Goal: Transaction & Acquisition: Download file/media

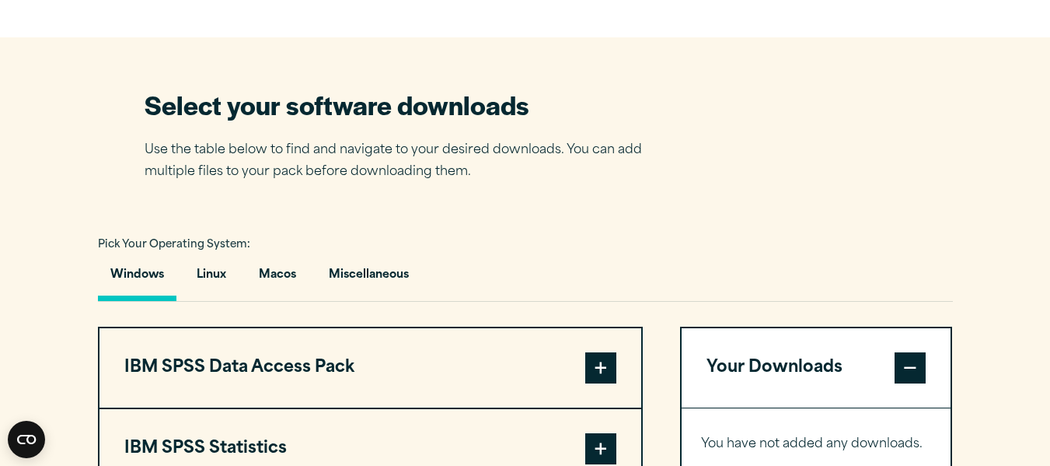
scroll to position [1088, 0]
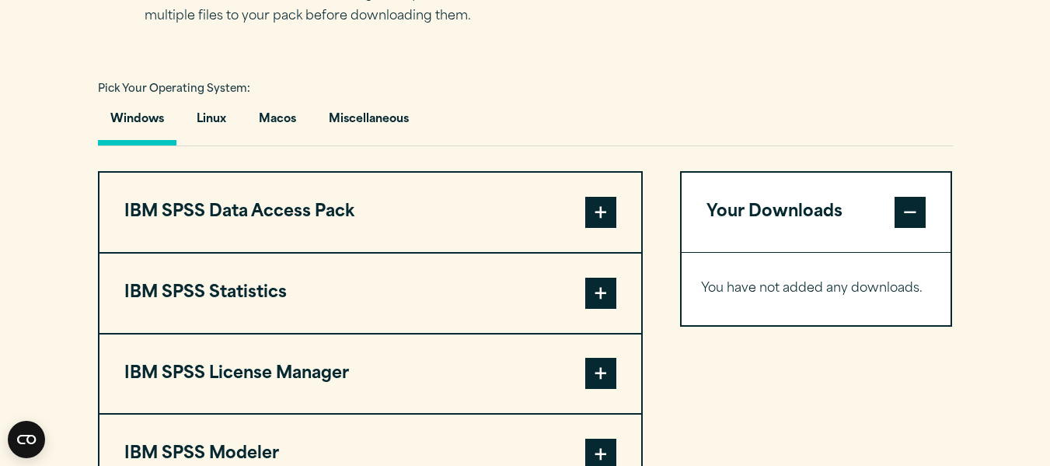
click at [127, 123] on button "Windows" at bounding box center [137, 123] width 78 height 44
click at [208, 284] on button "IBM SPSS Statistics" at bounding box center [370, 292] width 542 height 79
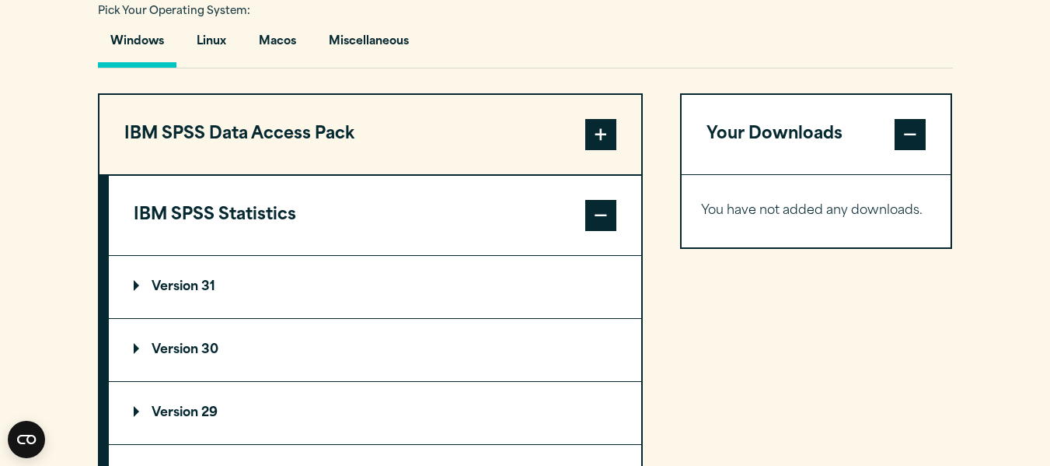
scroll to position [1243, 0]
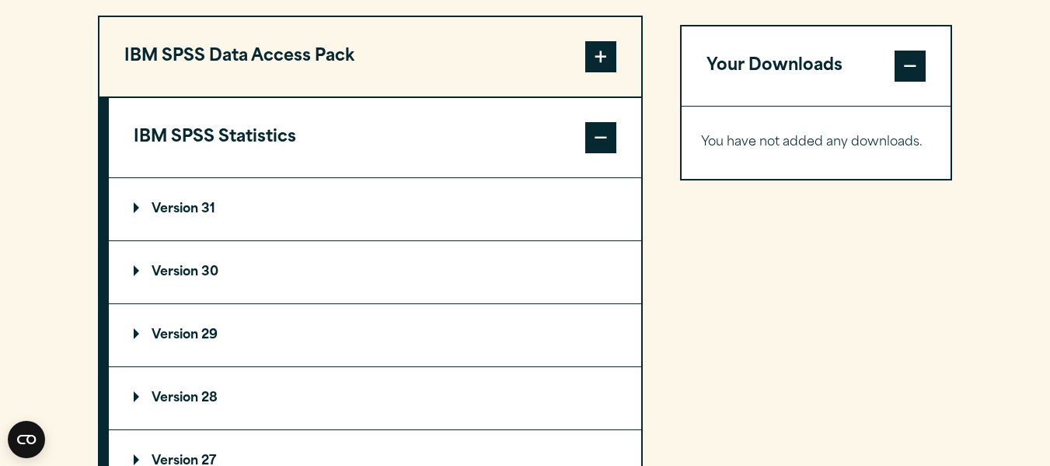
click at [187, 270] on p "Version 30" at bounding box center [176, 272] width 85 height 12
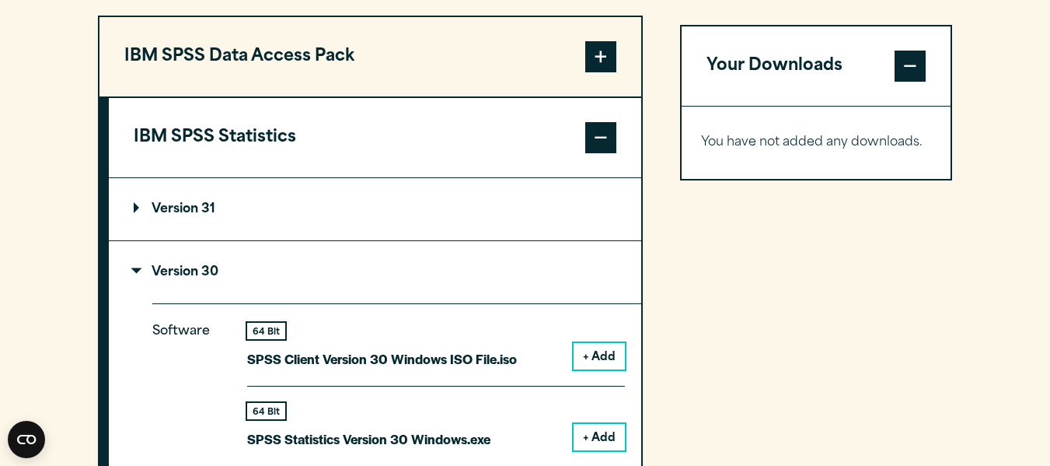
scroll to position [1321, 0]
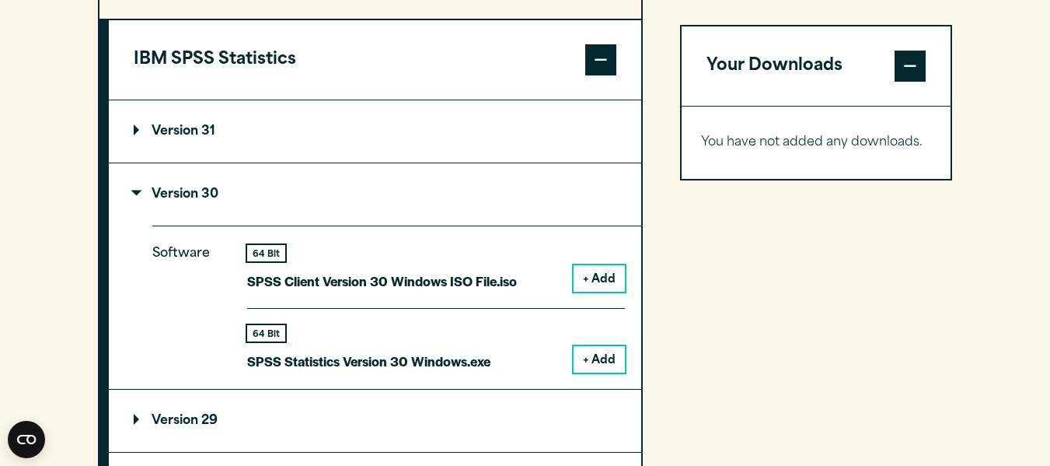
click at [608, 357] on button "+ Add" at bounding box center [599, 359] width 51 height 26
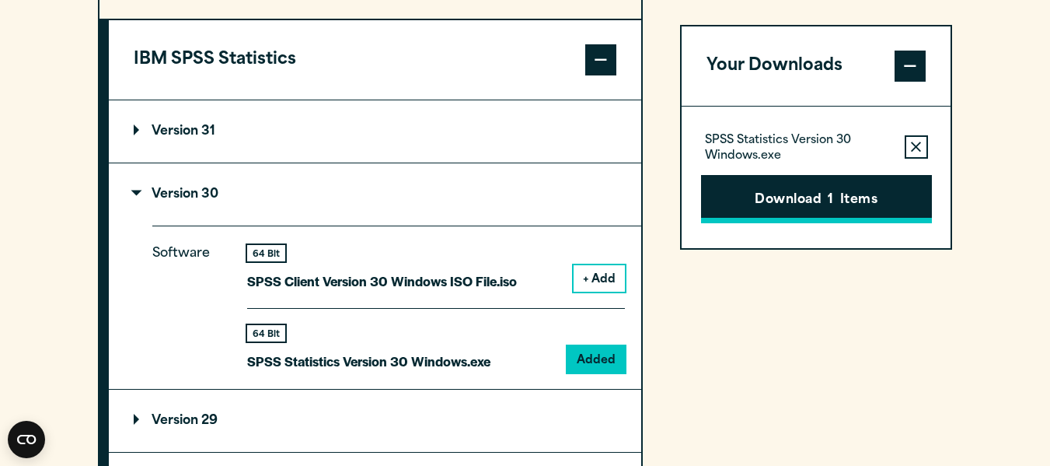
click at [806, 197] on button "Download 1 Items" at bounding box center [816, 199] width 231 height 48
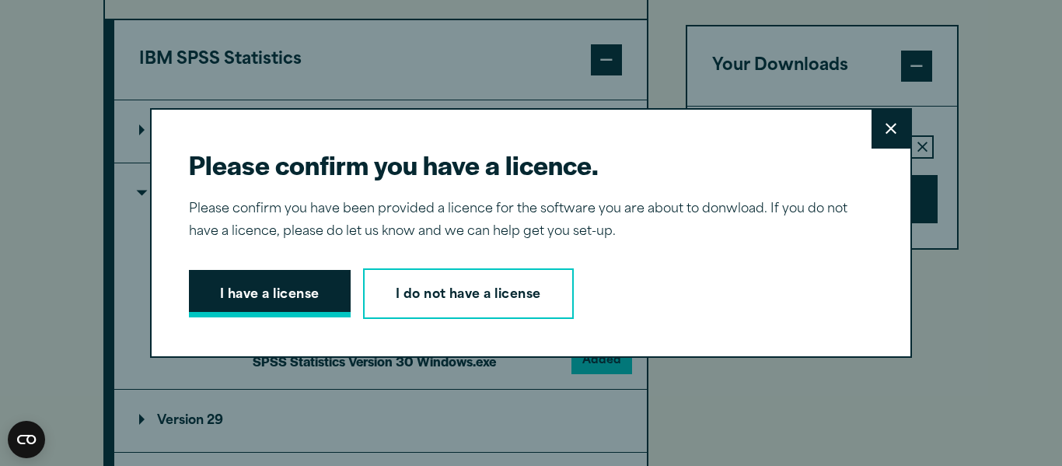
click at [309, 291] on button "I have a license" at bounding box center [270, 294] width 162 height 48
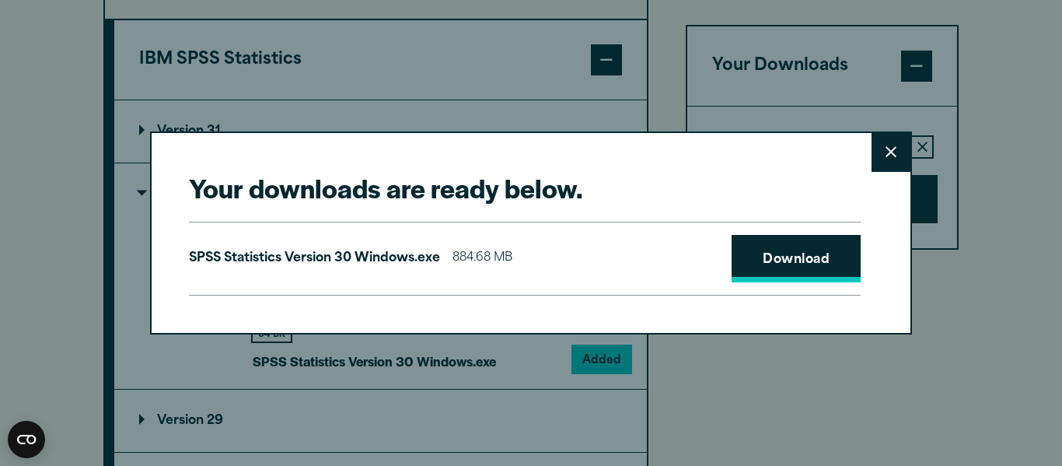
click at [773, 250] on link "Download" at bounding box center [795, 259] width 129 height 48
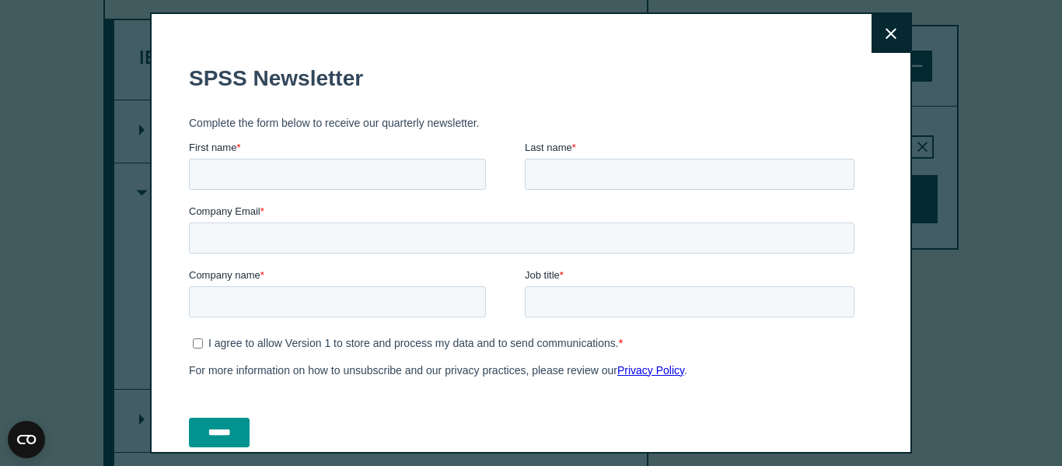
click at [885, 37] on icon at bounding box center [890, 34] width 11 height 12
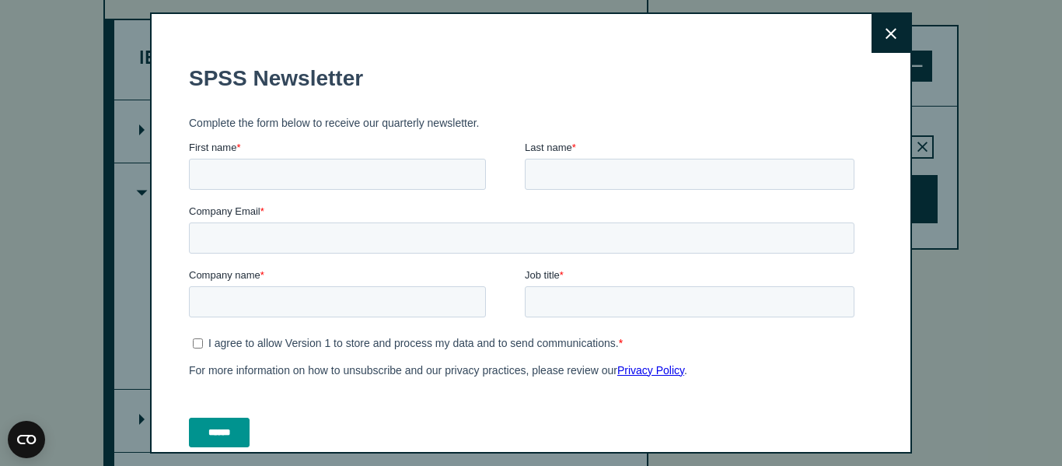
click at [885, 32] on icon at bounding box center [890, 34] width 11 height 12
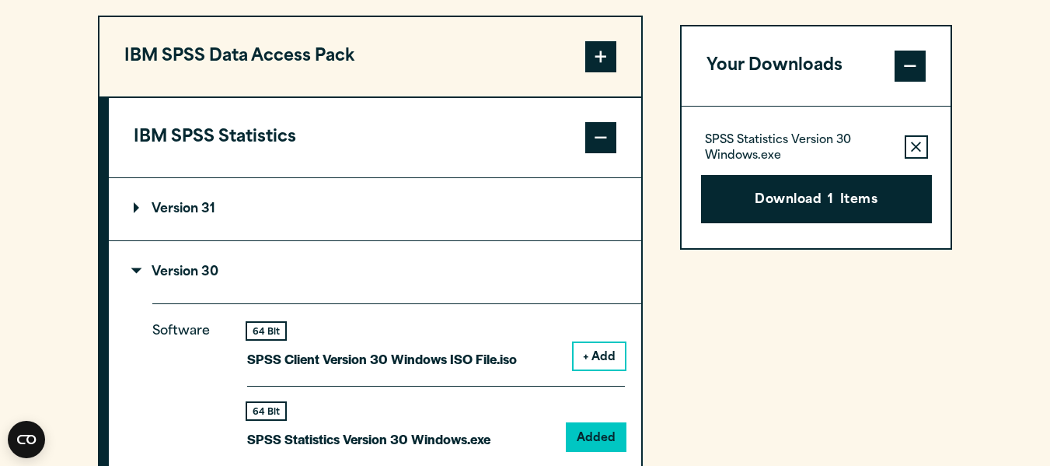
scroll to position [1088, 0]
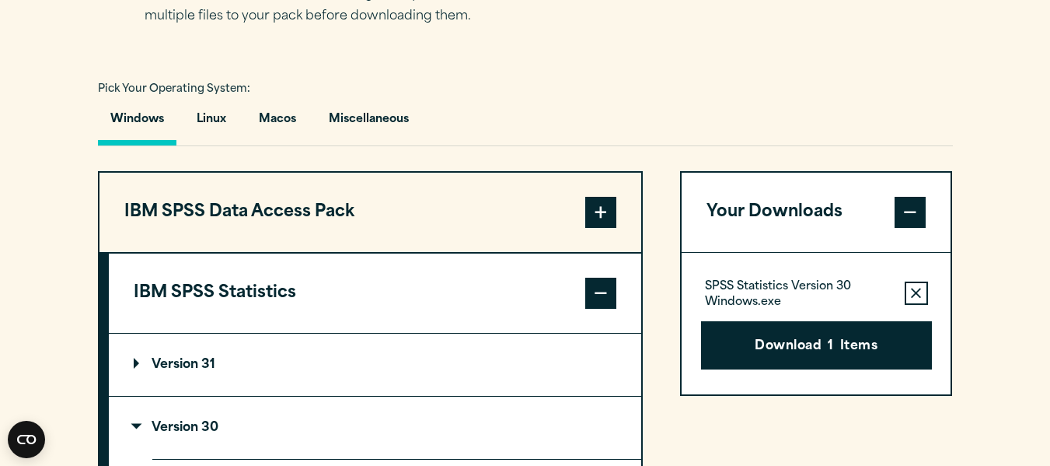
click at [600, 295] on span at bounding box center [600, 292] width 31 height 31
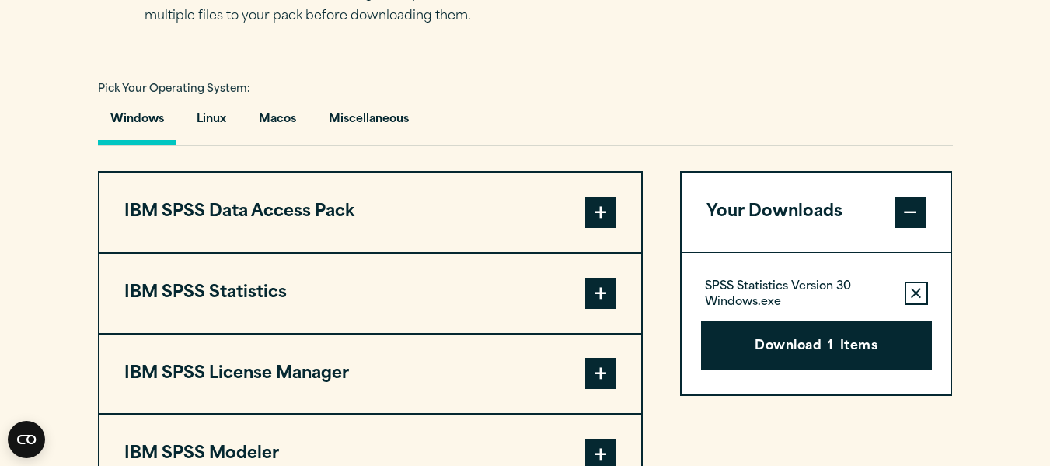
scroll to position [1243, 0]
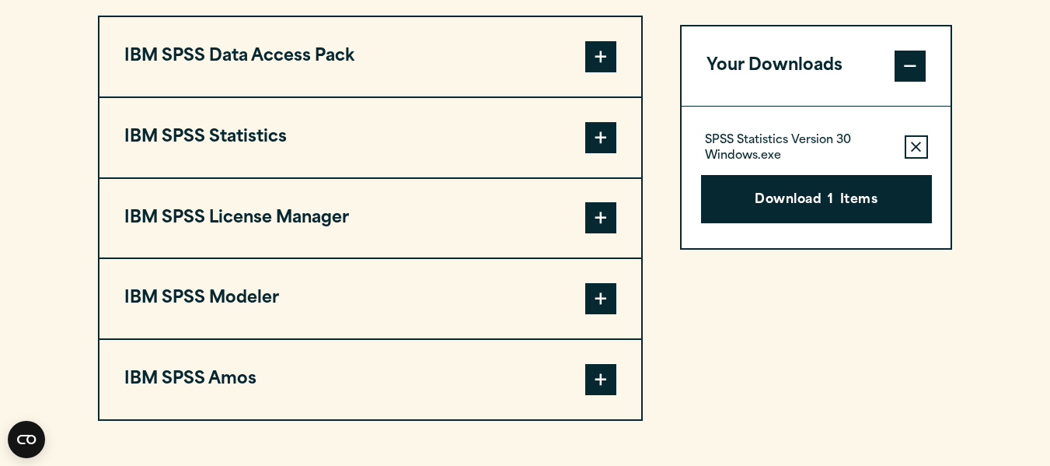
click at [603, 380] on span at bounding box center [600, 379] width 31 height 31
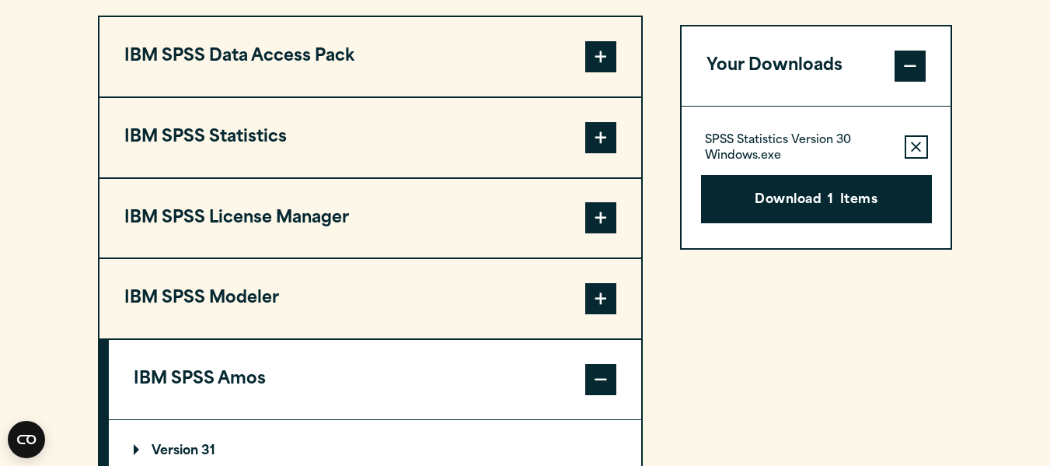
scroll to position [1477, 0]
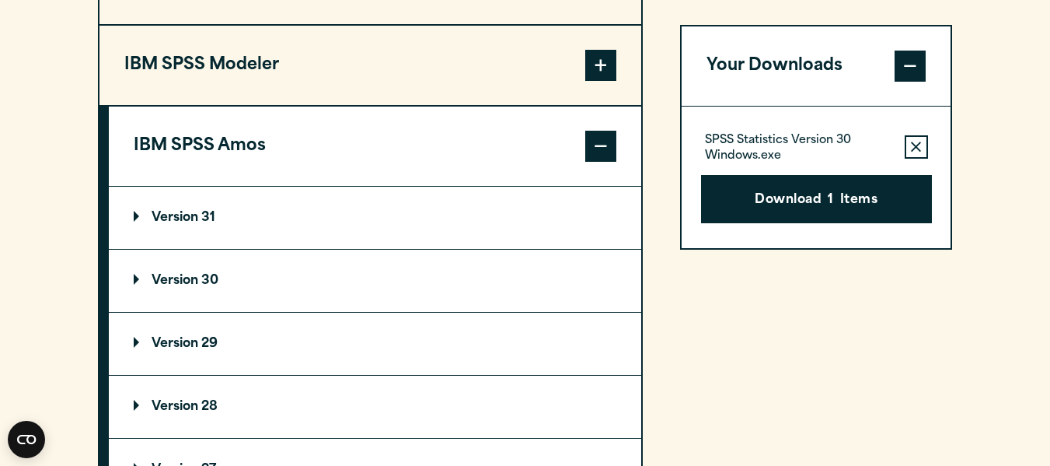
click at [239, 285] on summary "Version 30" at bounding box center [375, 280] width 532 height 62
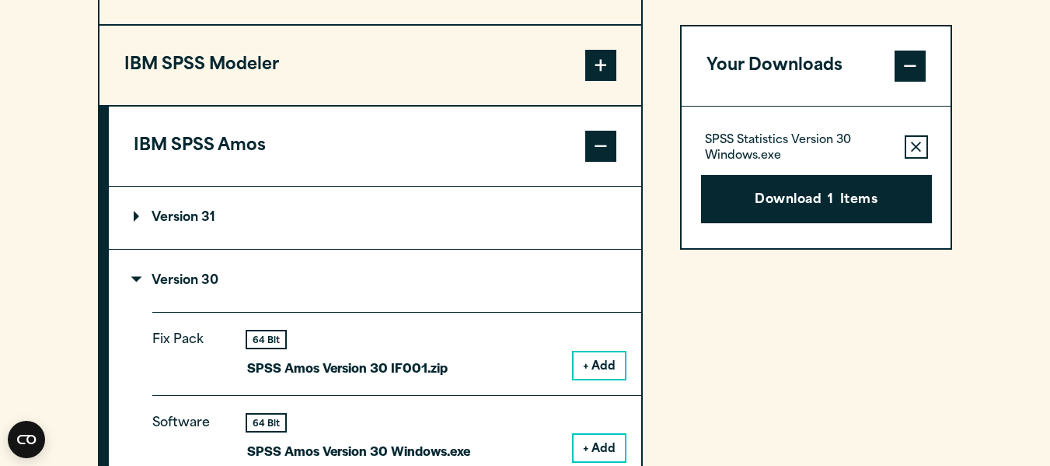
scroll to position [1632, 0]
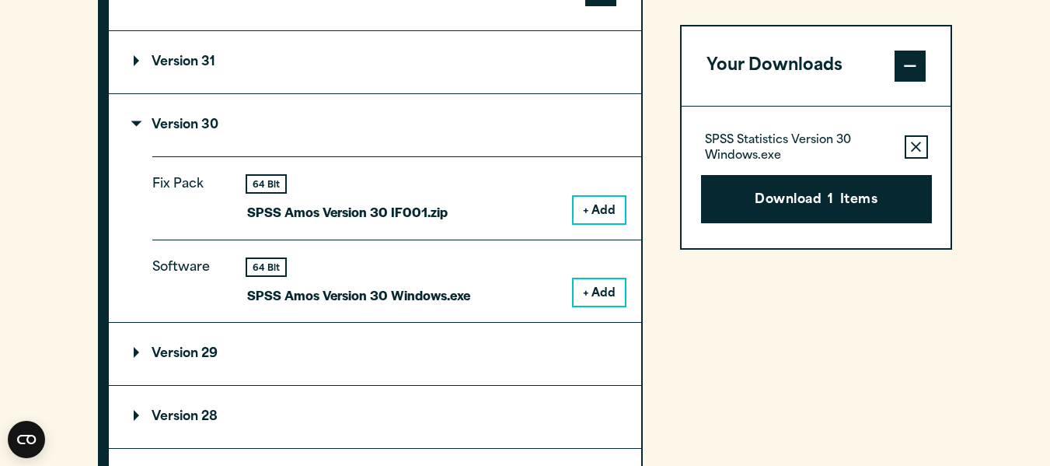
click at [606, 292] on button "+ Add" at bounding box center [599, 292] width 51 height 26
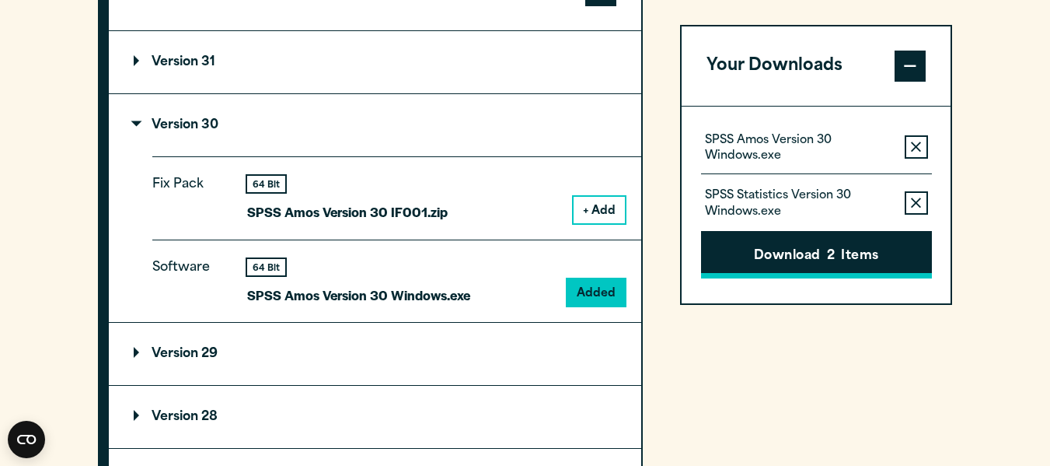
click at [831, 249] on span "2" at bounding box center [831, 256] width 8 height 20
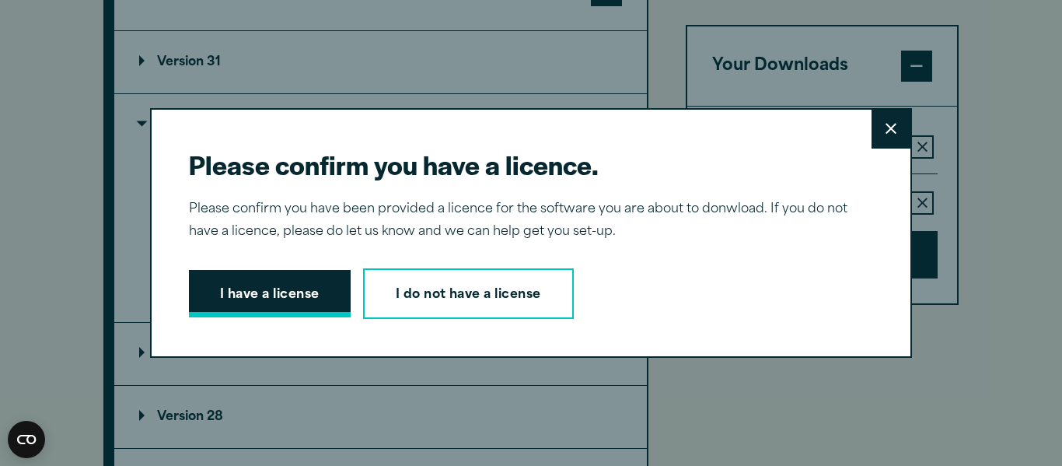
click at [303, 305] on button "I have a license" at bounding box center [270, 294] width 162 height 48
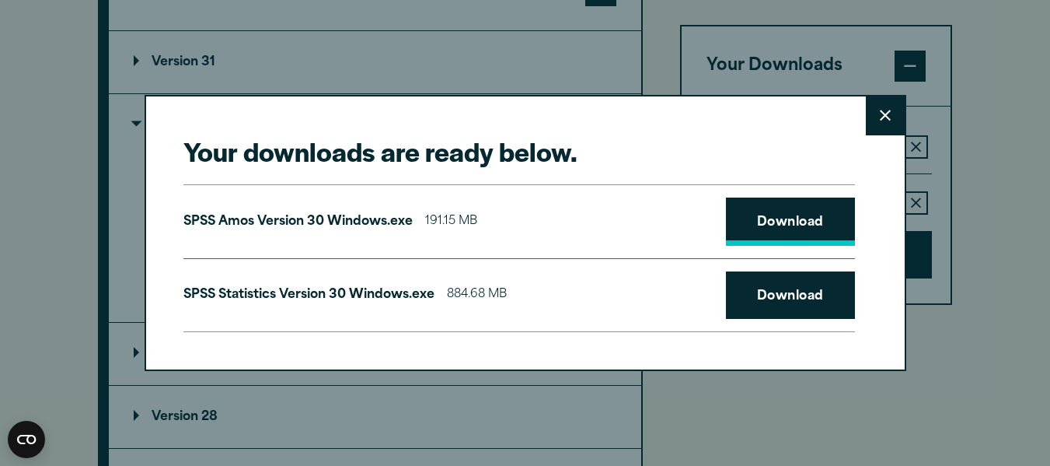
click at [781, 227] on link "Download" at bounding box center [790, 221] width 129 height 48
